Goal: Task Accomplishment & Management: Use online tool/utility

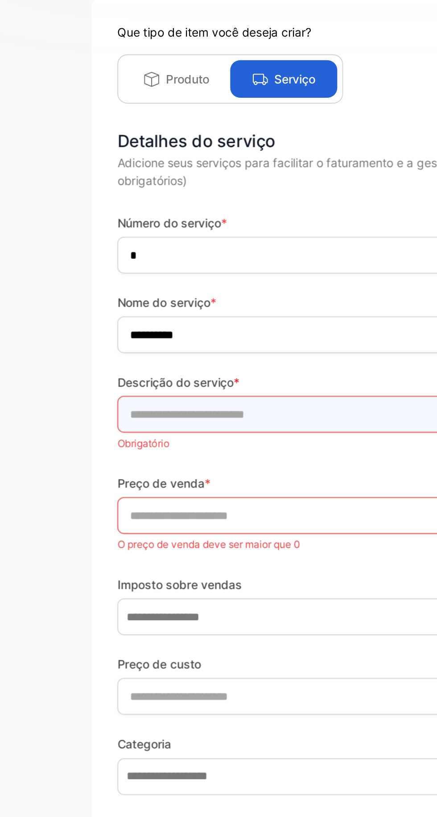
click at [107, 311] on description-inputdescription "text" at bounding box center [218, 310] width 279 height 20
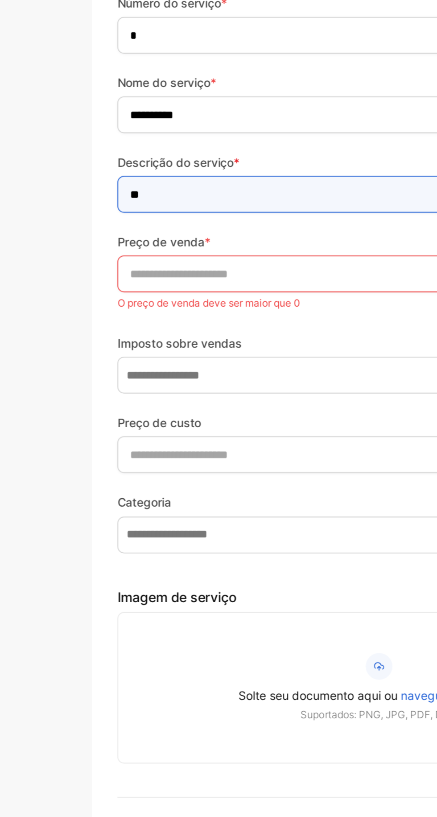
type description-inputdescription "**"
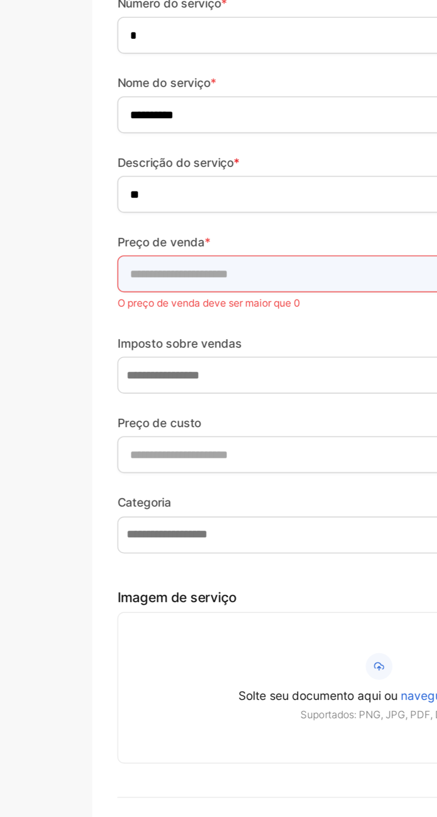
click at [115, 354] on input "*" at bounding box center [218, 353] width 279 height 20
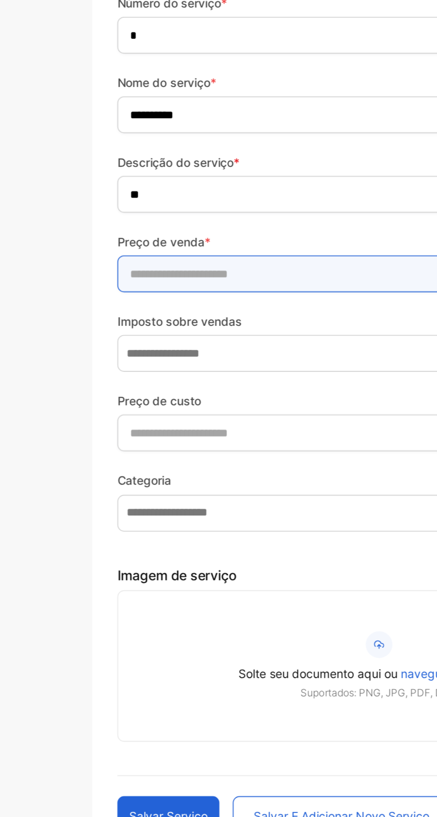
type input "***"
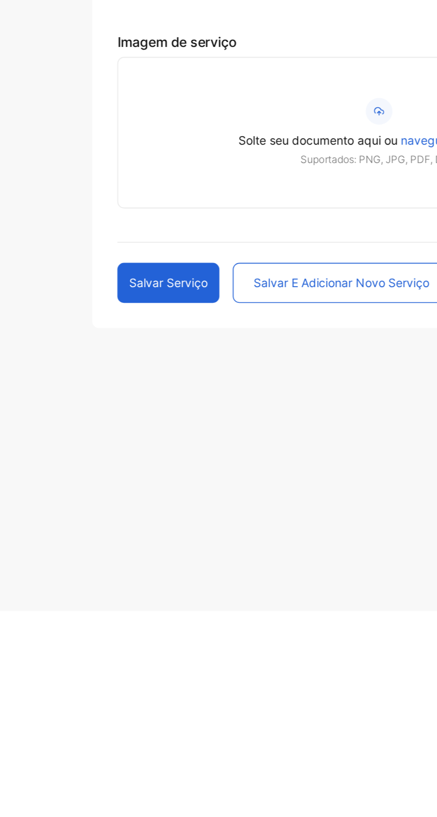
click at [104, 646] on button "Salvar serviço" at bounding box center [106, 641] width 54 height 21
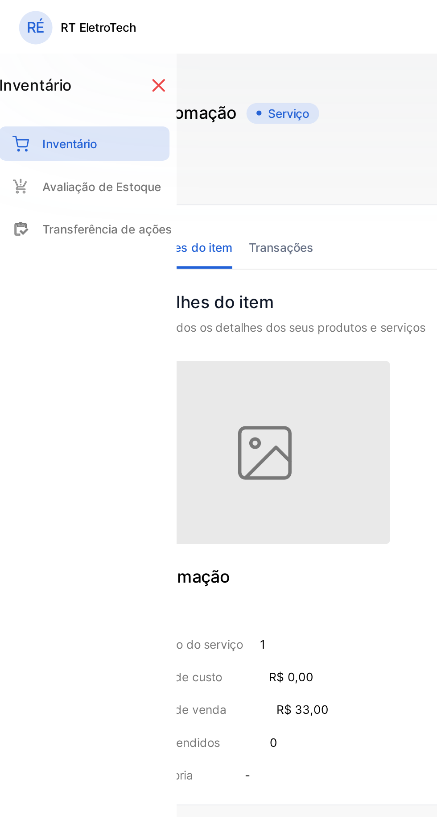
click at [86, 44] on icon at bounding box center [89, 46] width 12 height 12
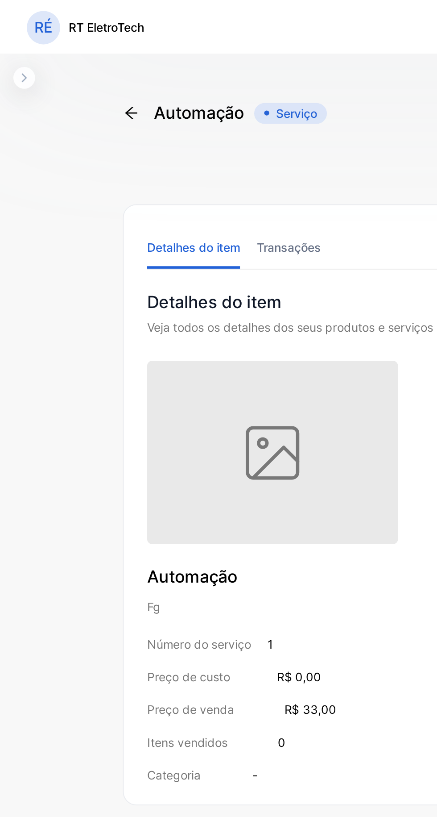
click at [152, 134] on font "Transações" at bounding box center [154, 132] width 34 height 8
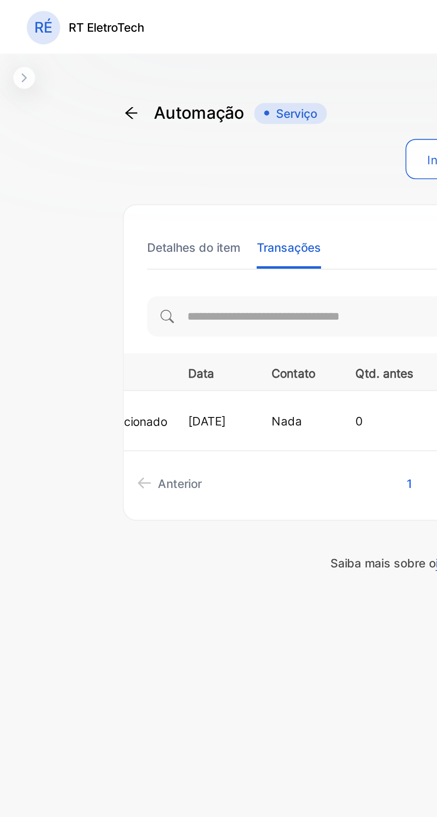
scroll to position [0, 74]
click at [90, 224] on font "NovoProdutoAdicionado" at bounding box center [55, 225] width 71 height 8
click at [94, 129] on font "Detalhes do item" at bounding box center [104, 132] width 50 height 8
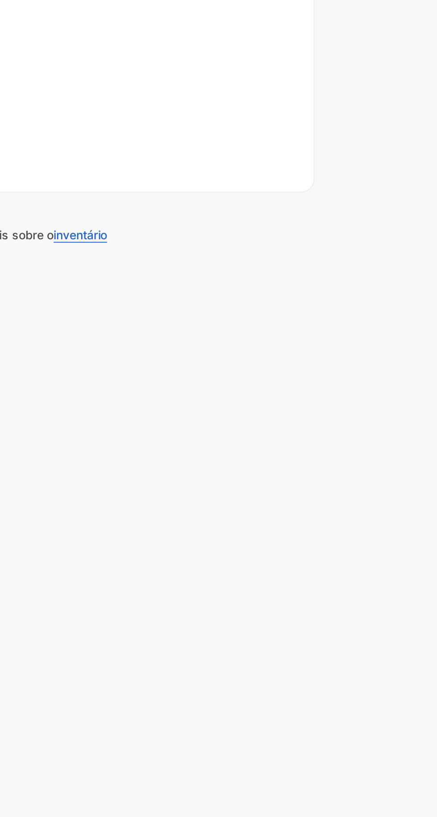
scroll to position [0, 0]
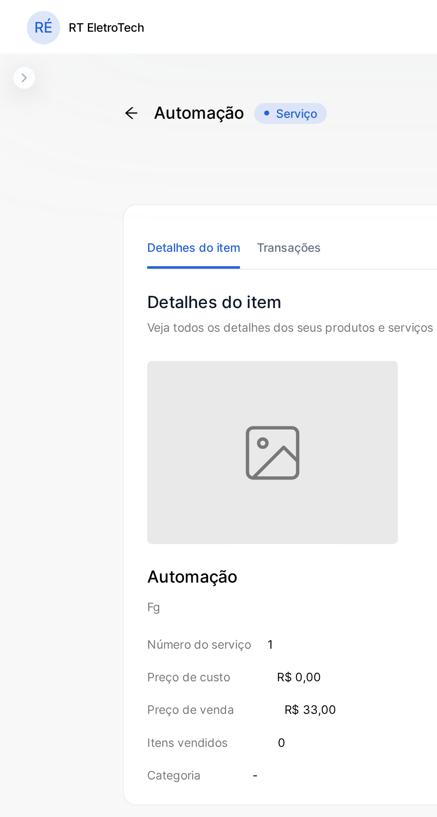
click at [12, 41] on icon "button" at bounding box center [12, 41] width 7 height 7
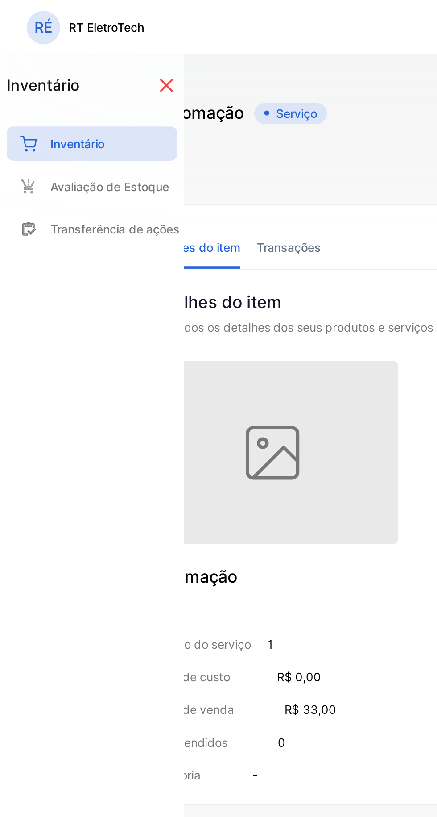
click at [142, 99] on div "Automação Serviço Editar item Detalhes do item Transações Detalhes do item Veja…" at bounding box center [219, 255] width 306 height 403
